Goal: Task Accomplishment & Management: Manage account settings

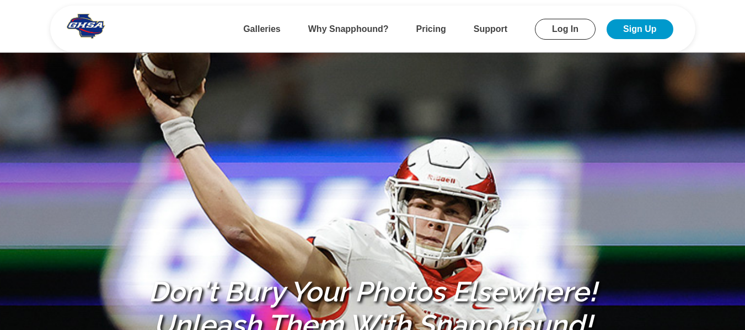
click at [556, 25] on link "Log In" at bounding box center [565, 29] width 61 height 21
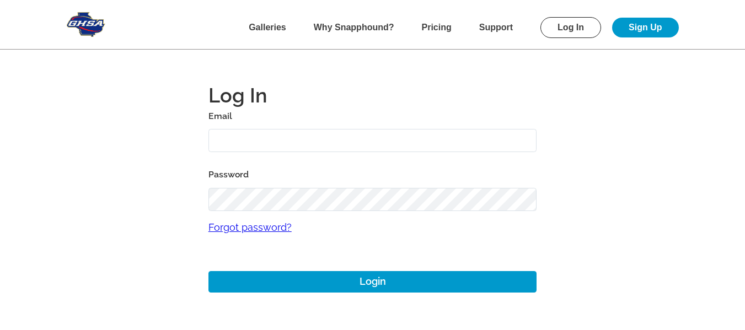
type input "[EMAIL_ADDRESS][DOMAIN_NAME]"
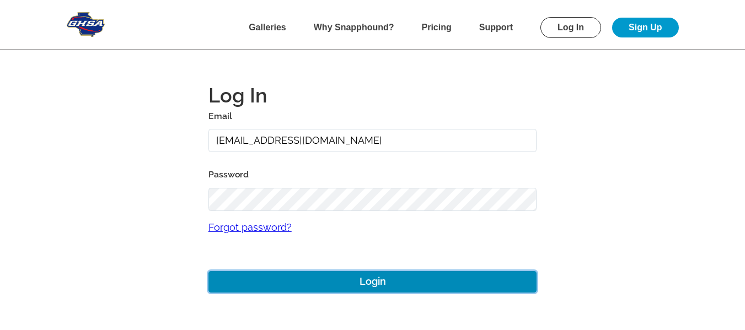
click at [337, 279] on button "Login" at bounding box center [372, 282] width 329 height 22
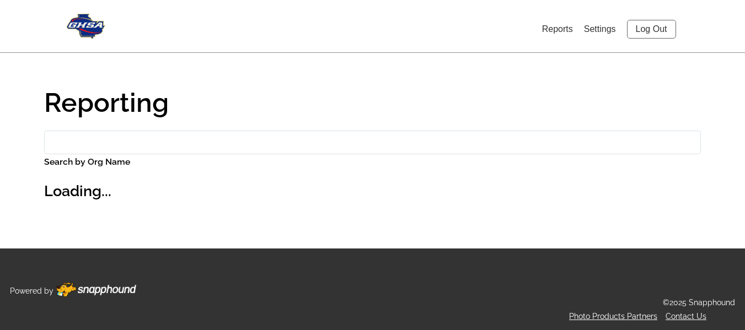
click at [645, 32] on link "Log Out" at bounding box center [651, 29] width 49 height 19
